Goal: Information Seeking & Learning: Learn about a topic

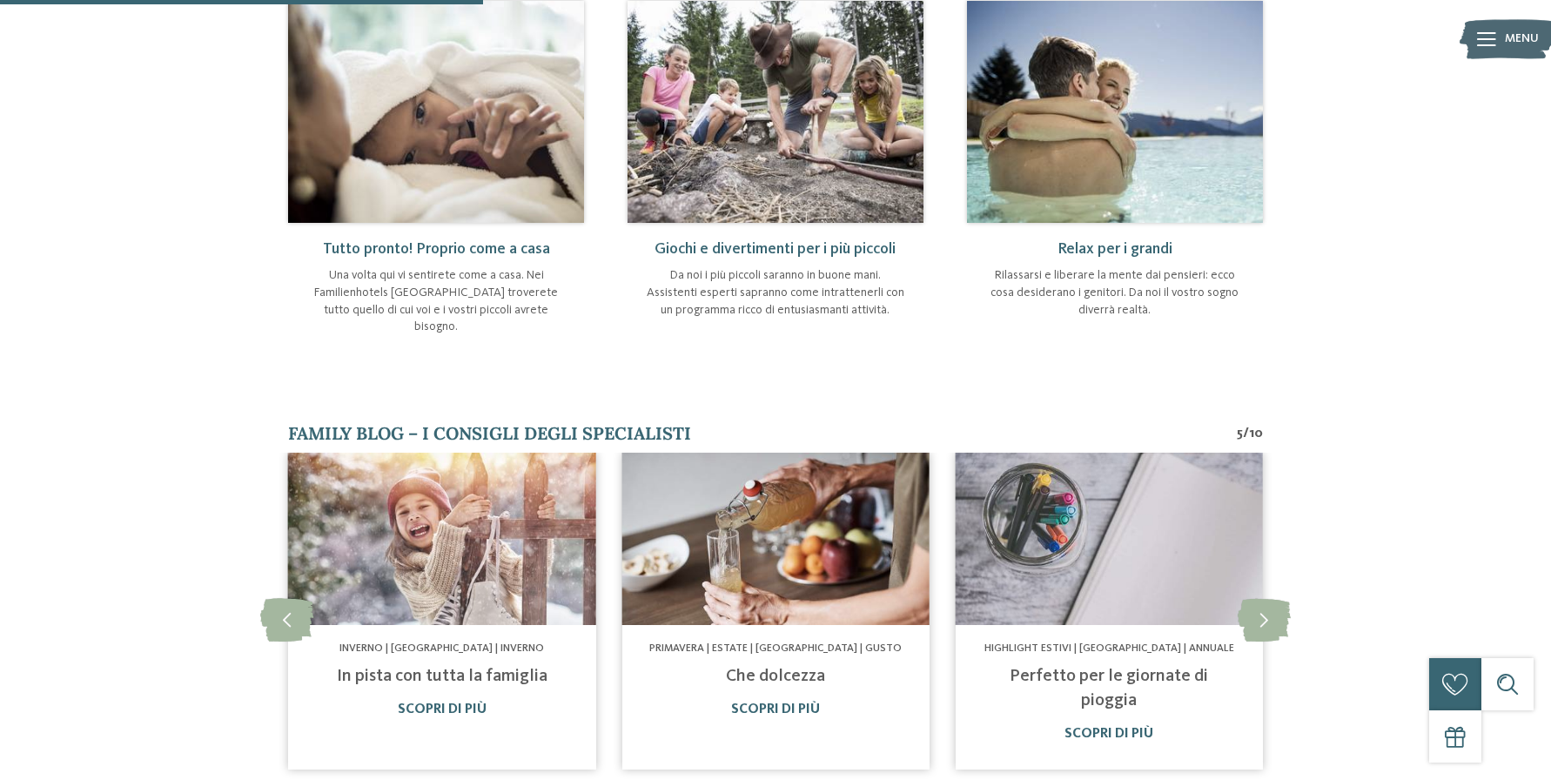
scroll to position [780, 0]
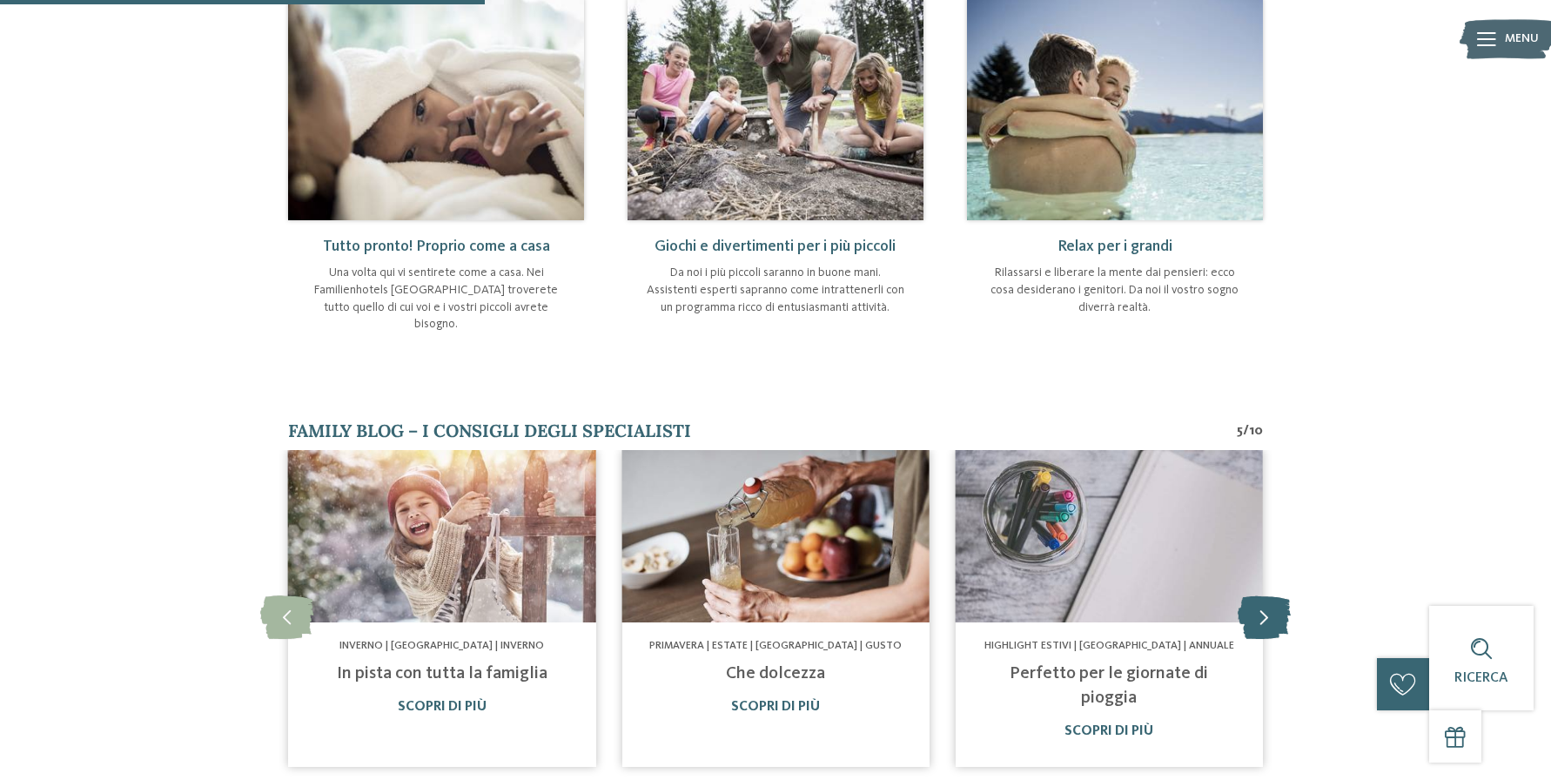
click at [1265, 594] on icon at bounding box center [1263, 616] width 53 height 44
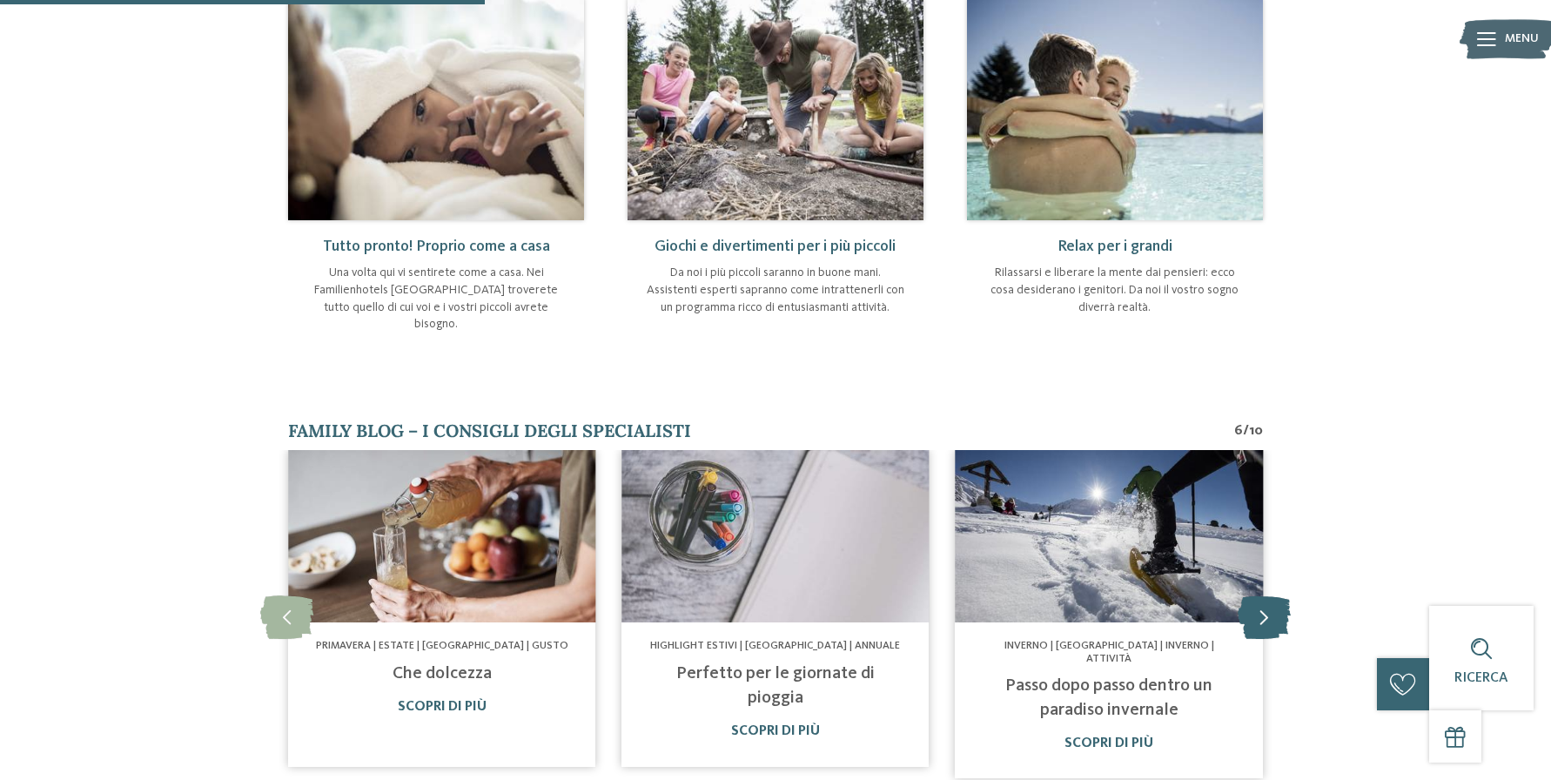
click at [1265, 594] on icon at bounding box center [1263, 616] width 53 height 44
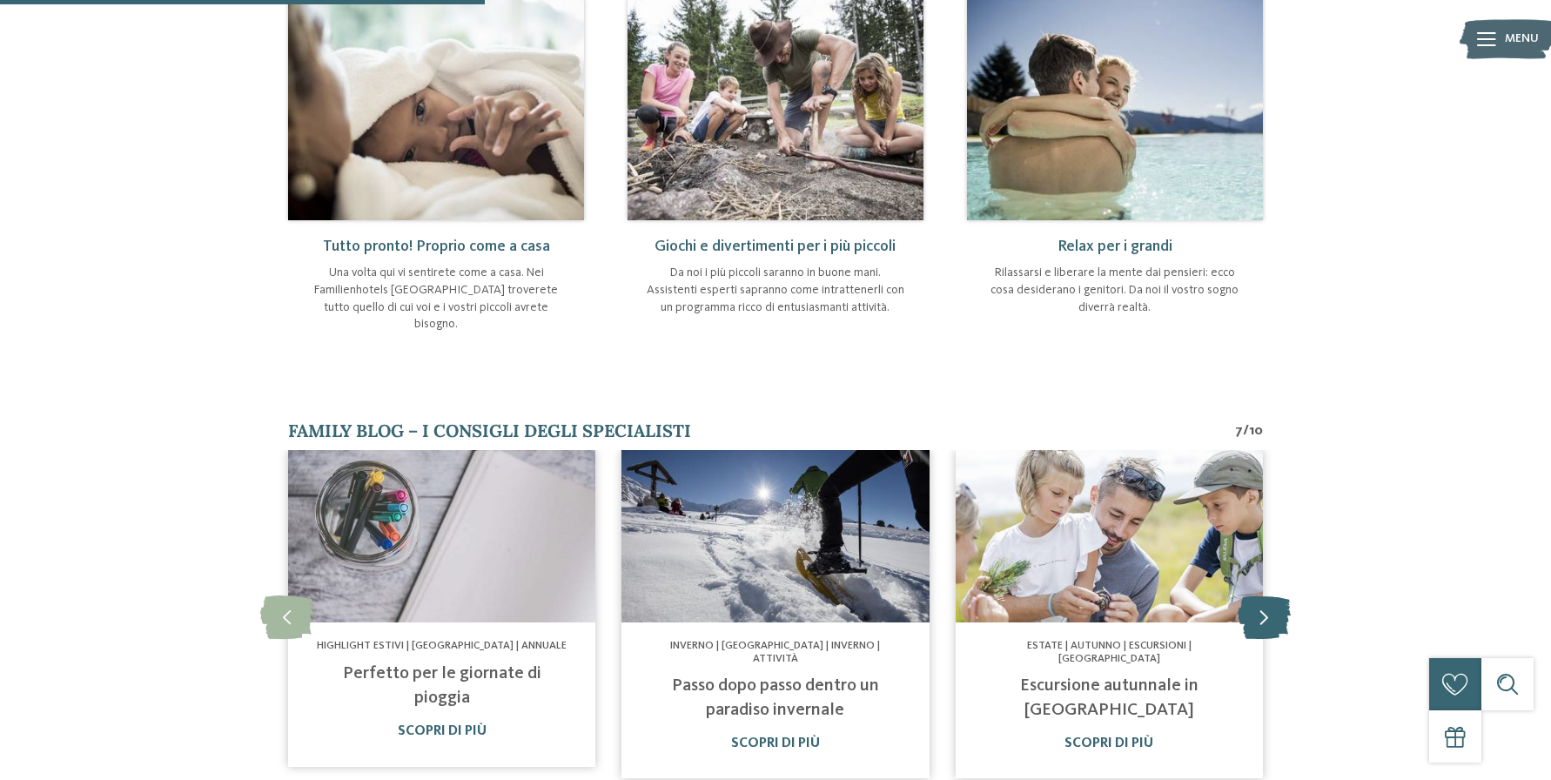
click at [1265, 594] on icon at bounding box center [1263, 616] width 53 height 44
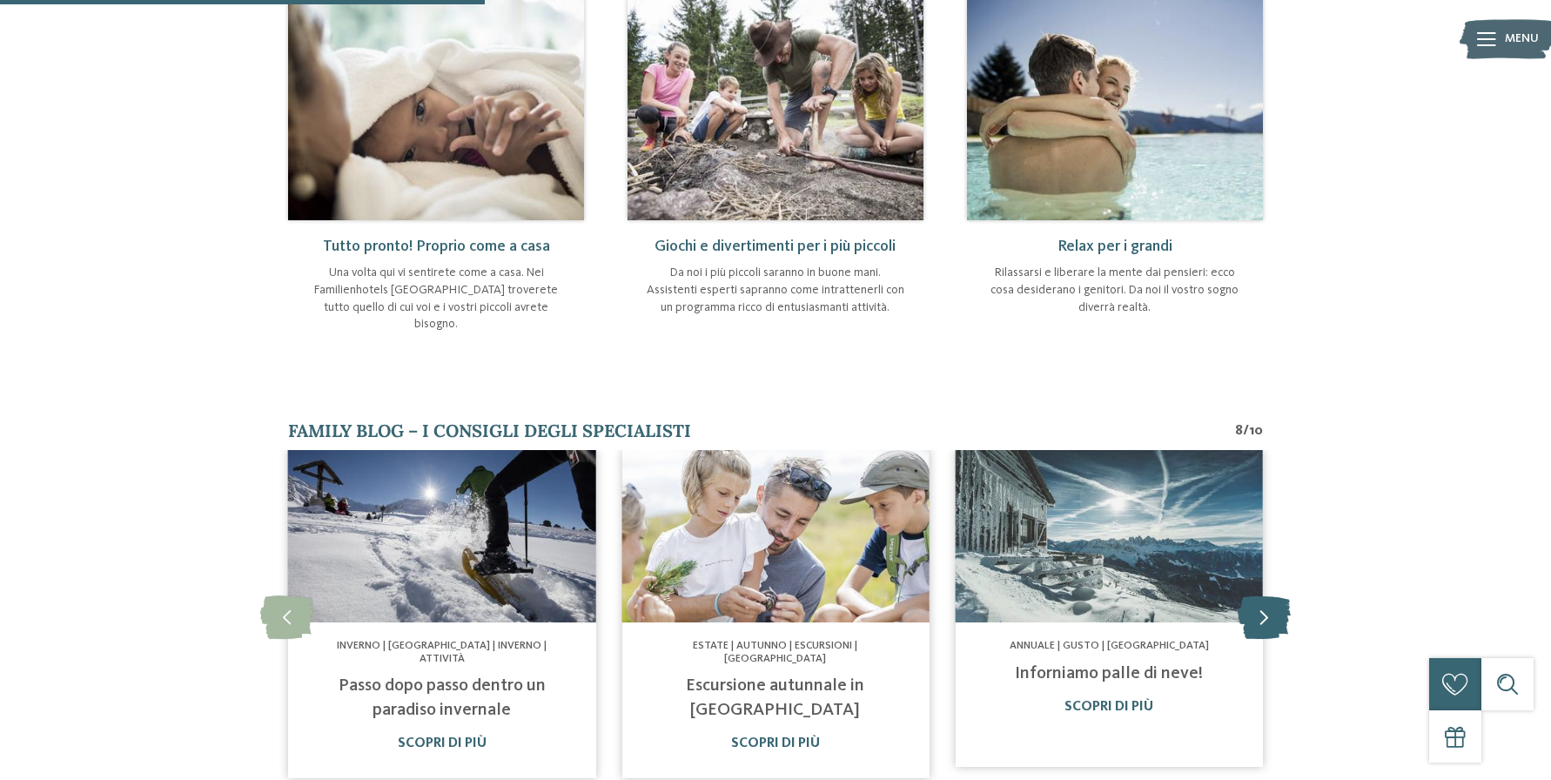
click at [1265, 594] on icon at bounding box center [1263, 616] width 53 height 44
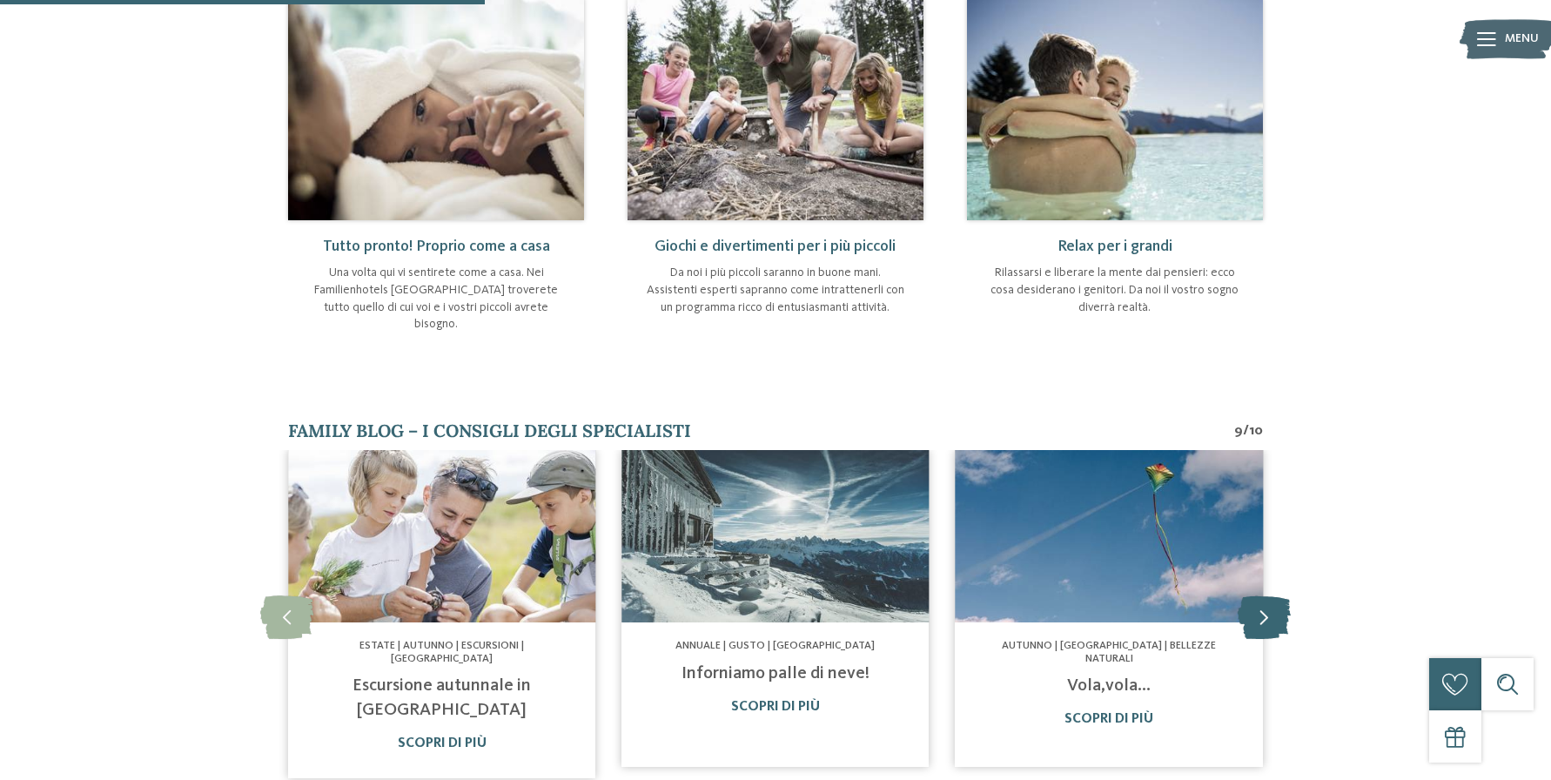
click at [1265, 594] on icon at bounding box center [1263, 616] width 53 height 44
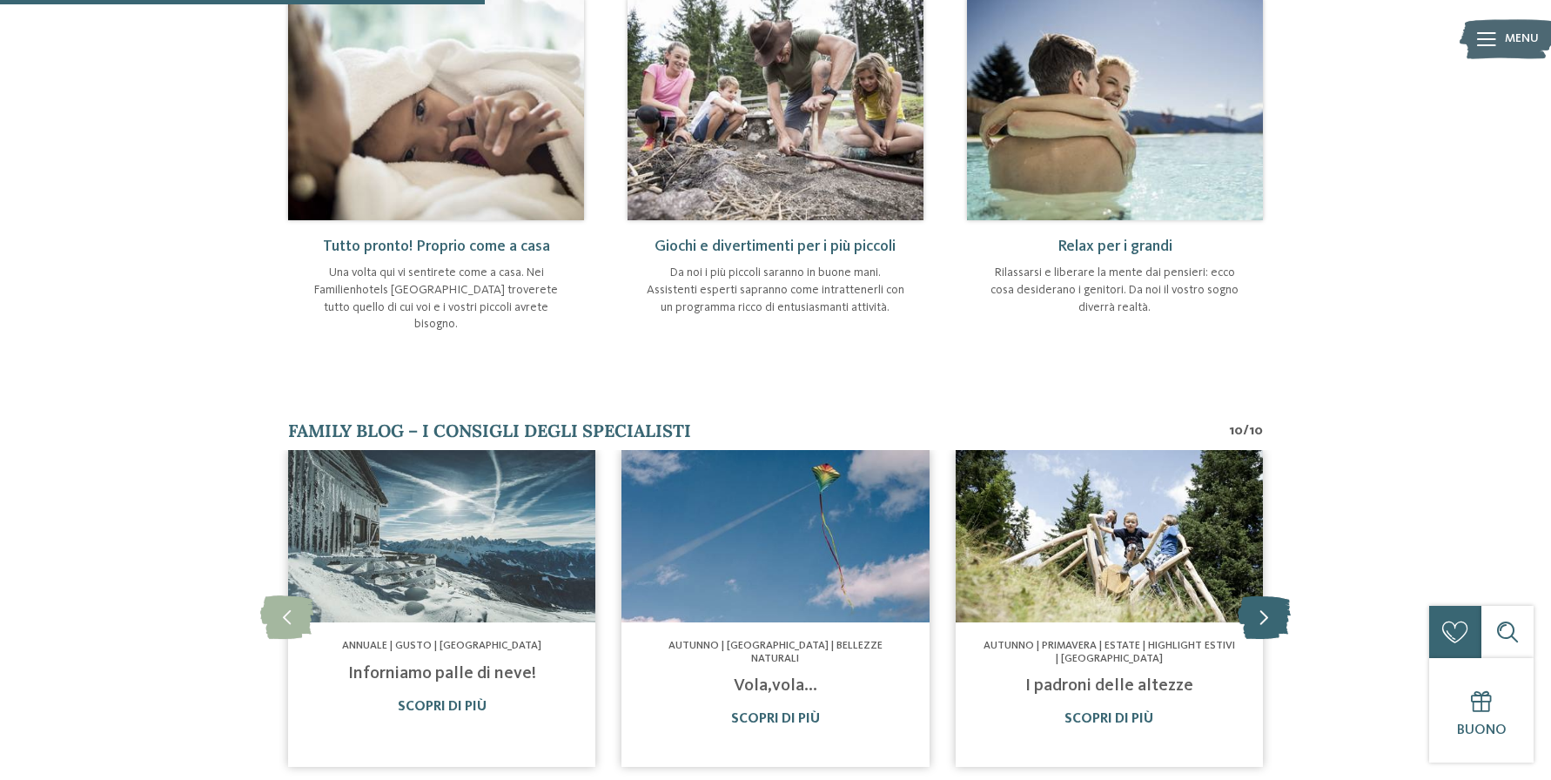
click at [1265, 594] on icon at bounding box center [1263, 616] width 53 height 44
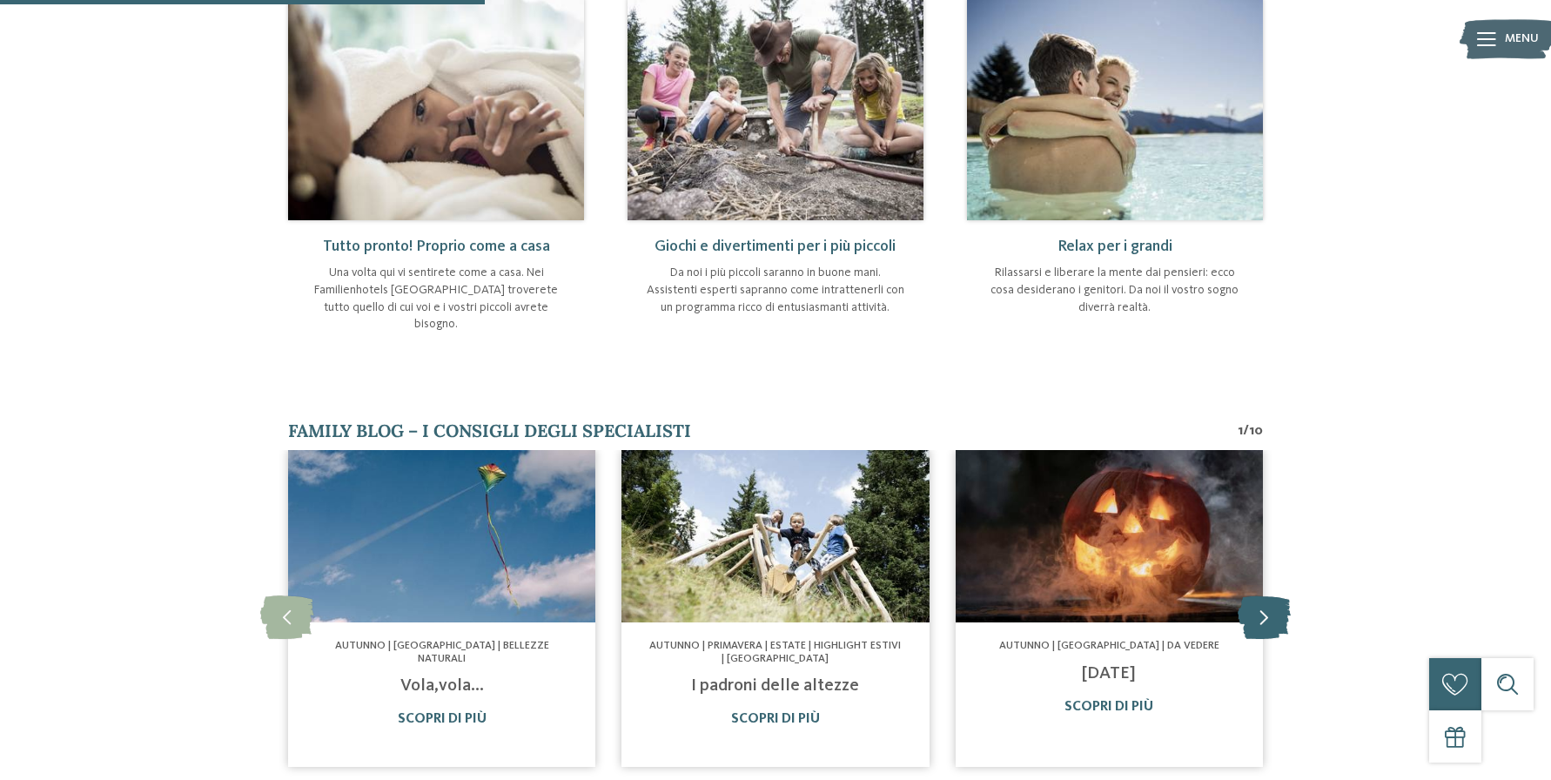
click at [1265, 594] on icon at bounding box center [1263, 616] width 53 height 44
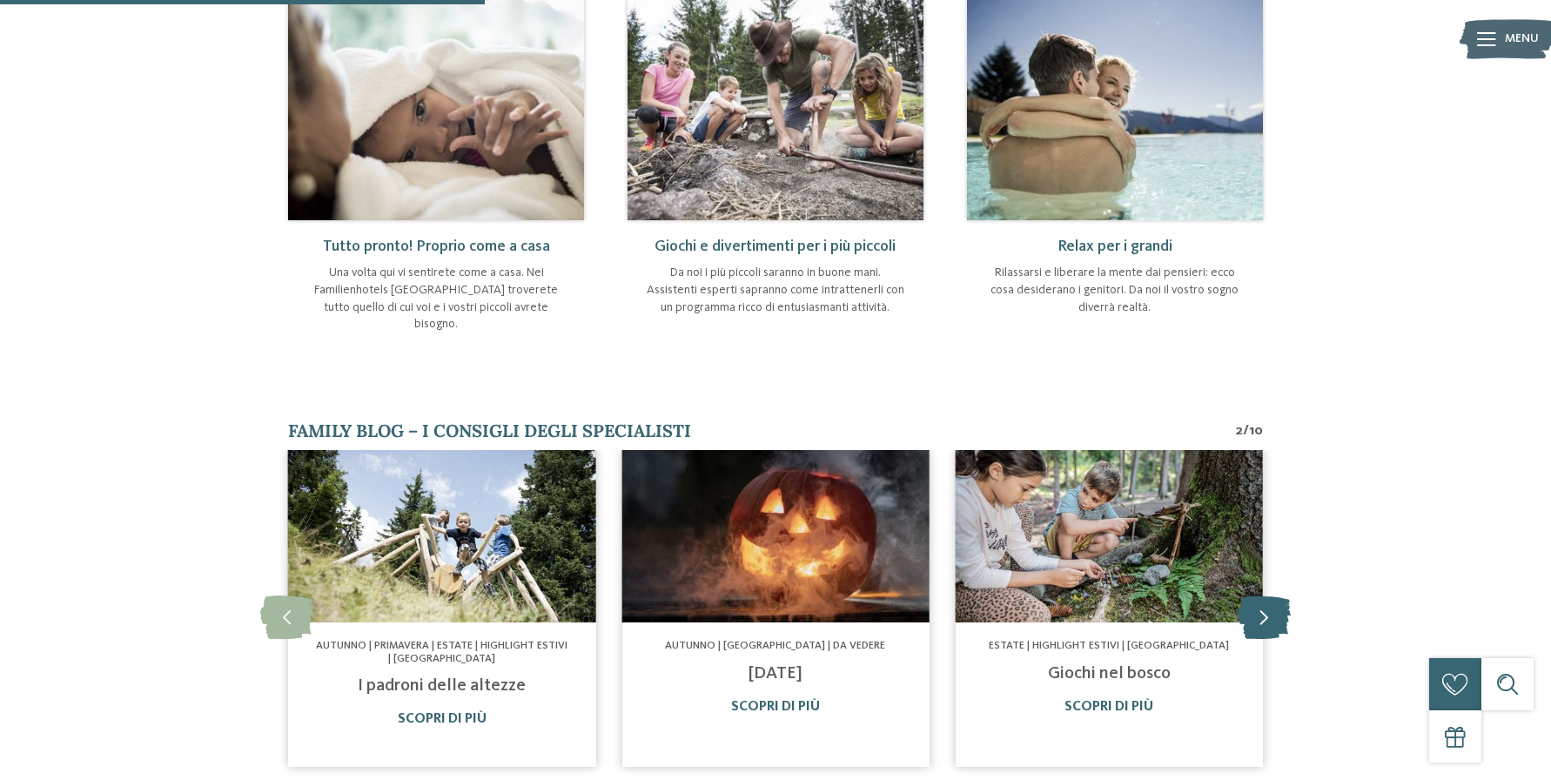
click at [1265, 594] on icon at bounding box center [1263, 616] width 53 height 44
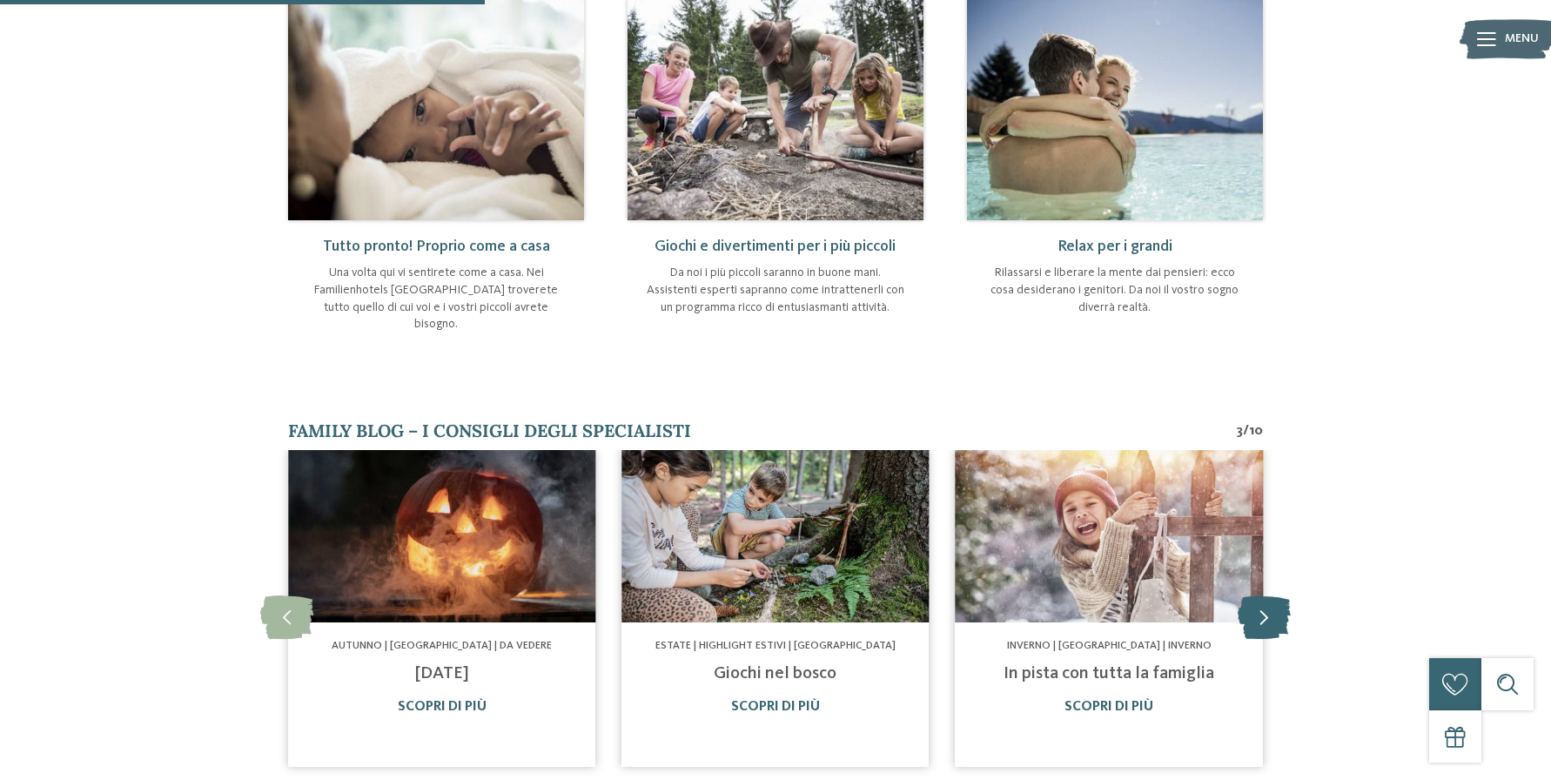
click at [1265, 594] on icon at bounding box center [1263, 616] width 53 height 44
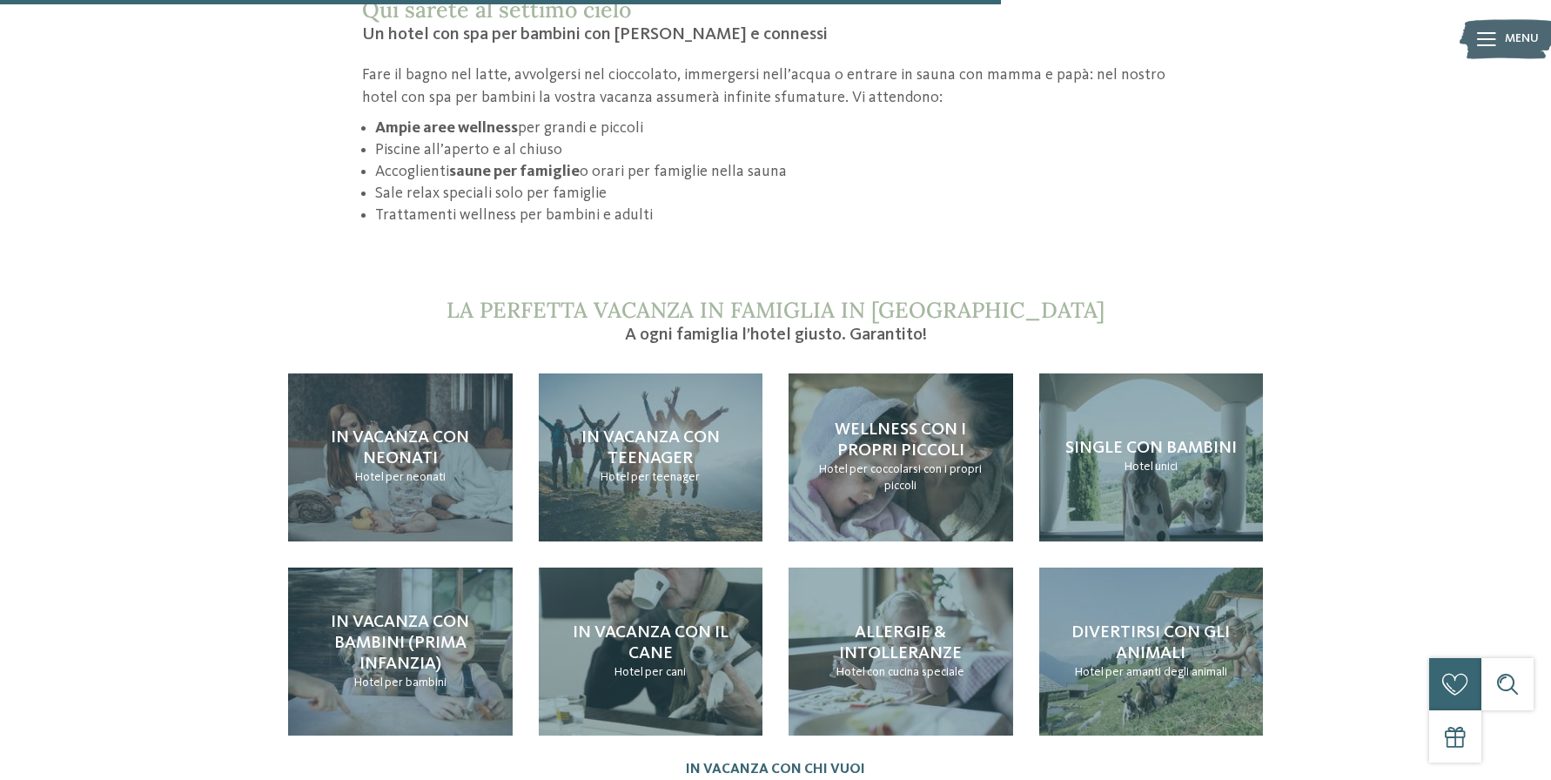
scroll to position [1642, 0]
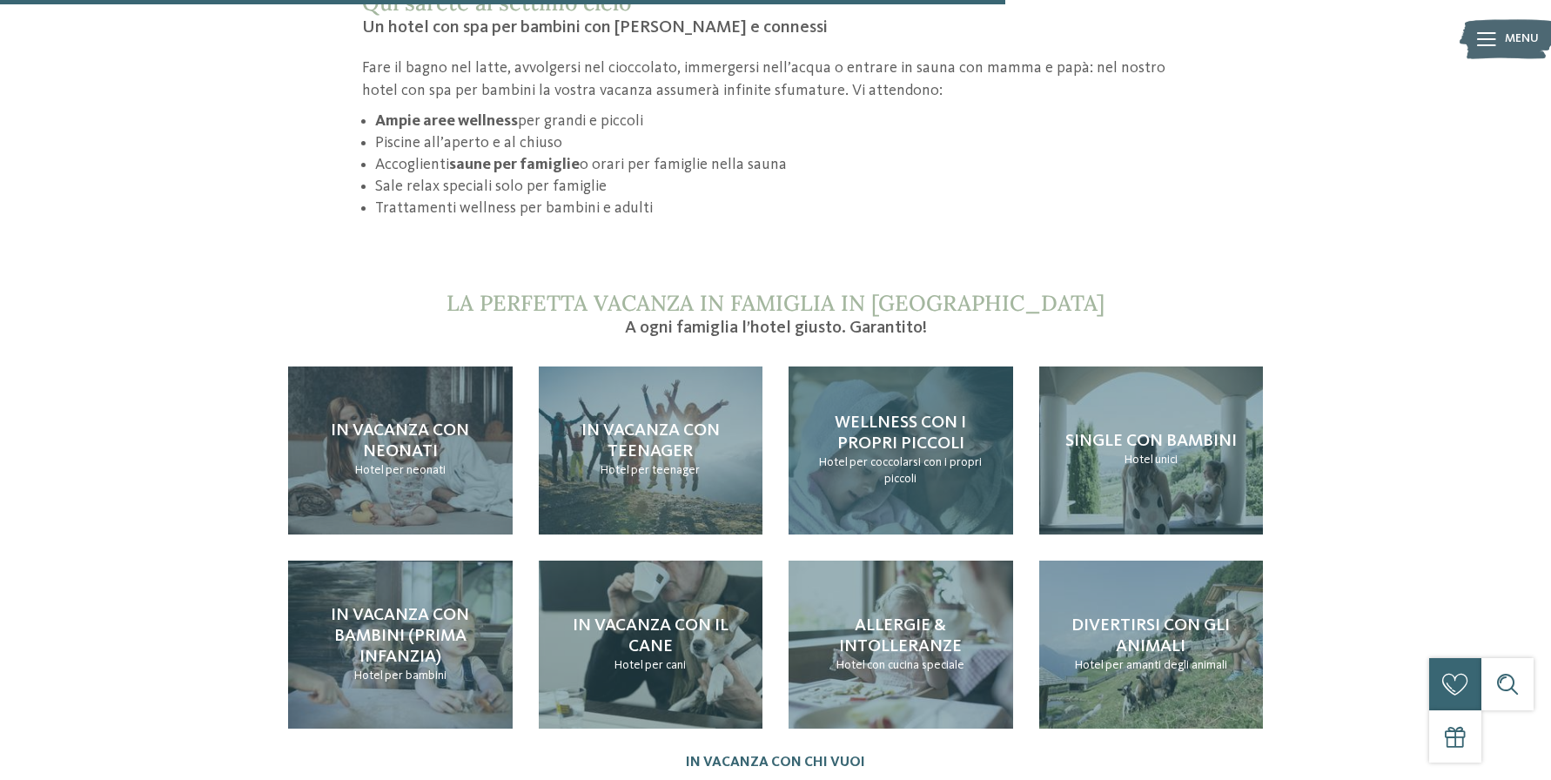
click at [949, 469] on div "Wellness con i propri piccoli Hotel per coccolarsi con i propri piccoli" at bounding box center [900, 450] width 225 height 168
